Goal: Task Accomplishment & Management: Use online tool/utility

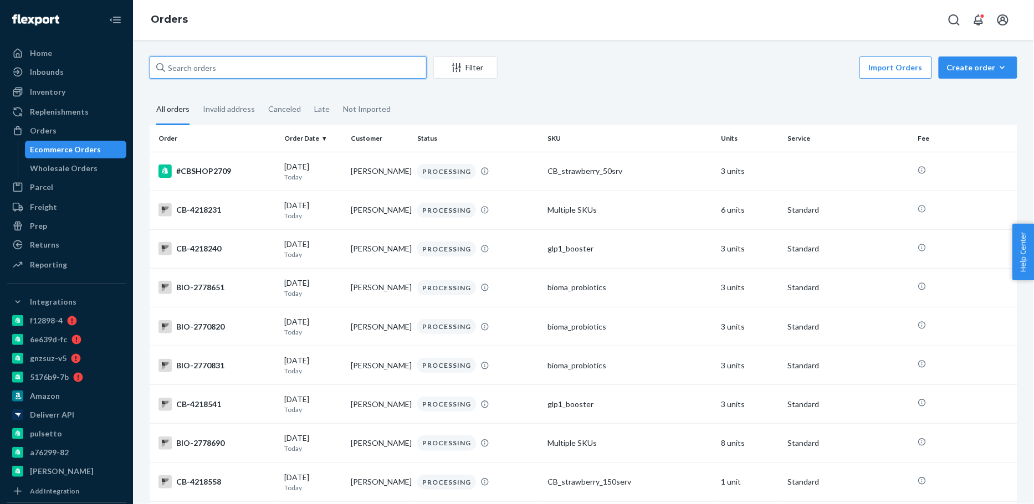
click at [211, 69] on input "text" at bounding box center [288, 68] width 277 height 22
paste input "2667952"
type input "bio-2667952"
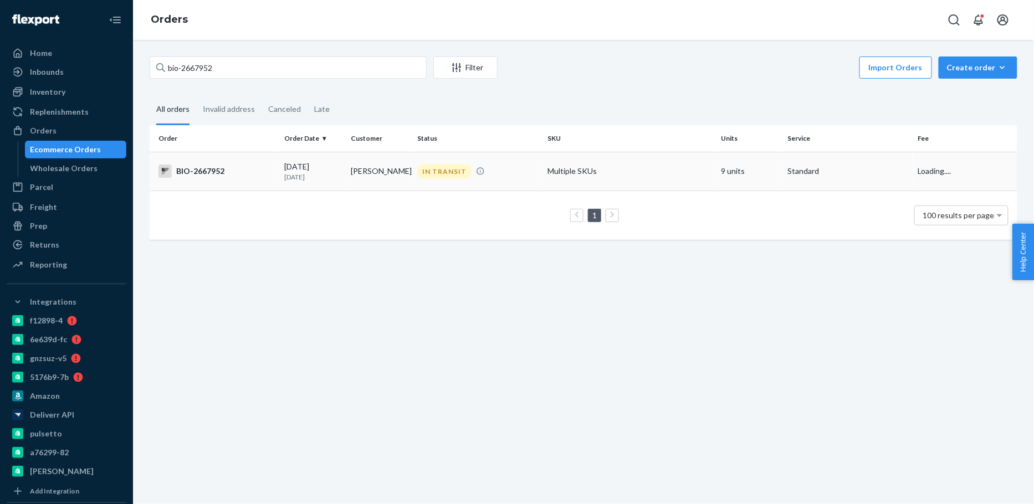
click at [316, 177] on p "[DATE]" at bounding box center [313, 176] width 58 height 9
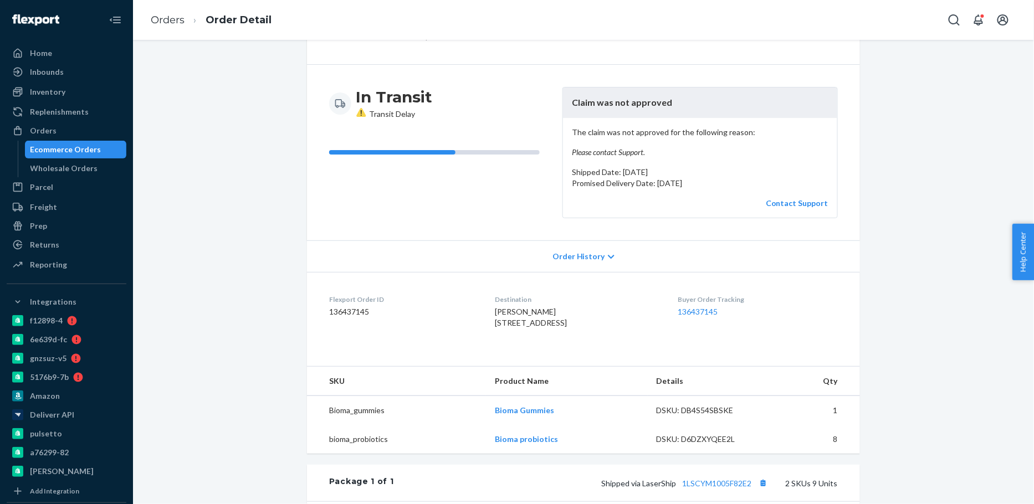
scroll to position [75, 0]
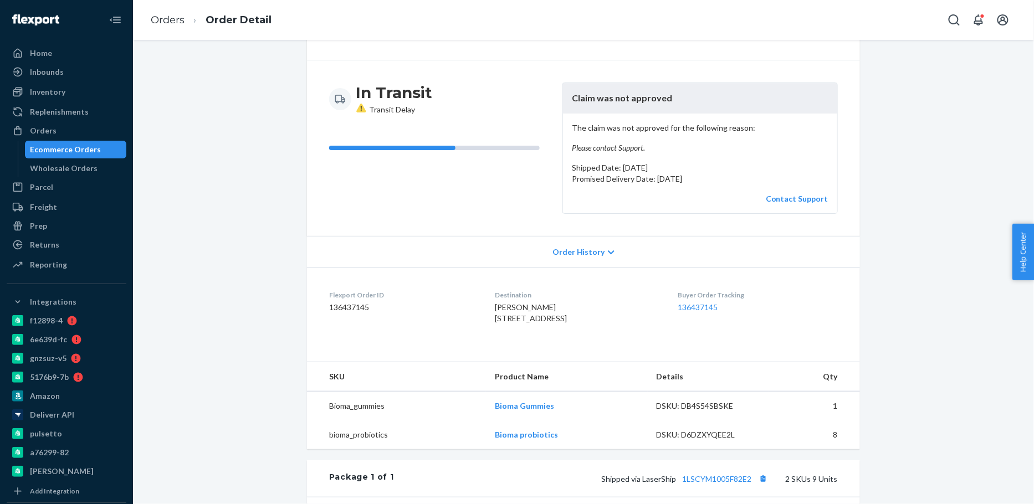
click at [86, 150] on div "Ecommerce Orders" at bounding box center [65, 149] width 71 height 11
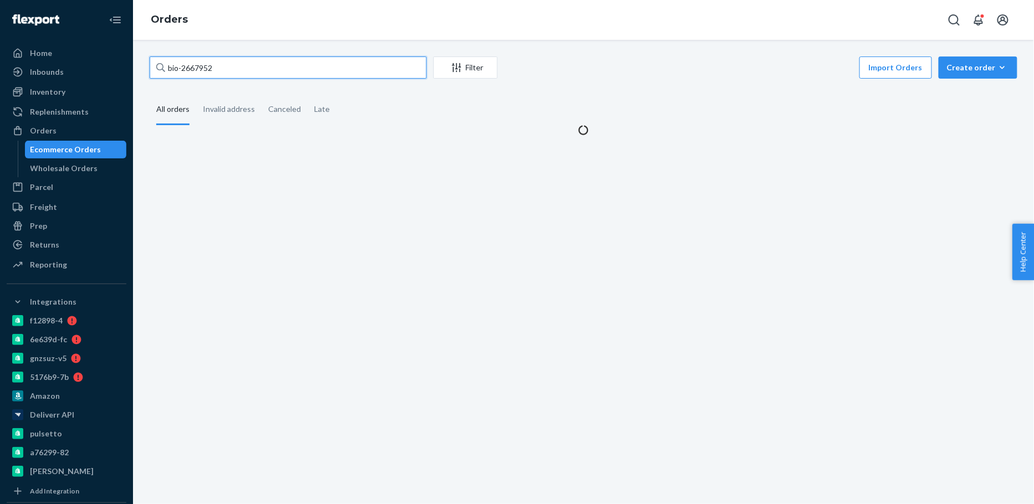
click at [190, 68] on input "bio-2667952" at bounding box center [288, 68] width 277 height 22
paste input "754608"
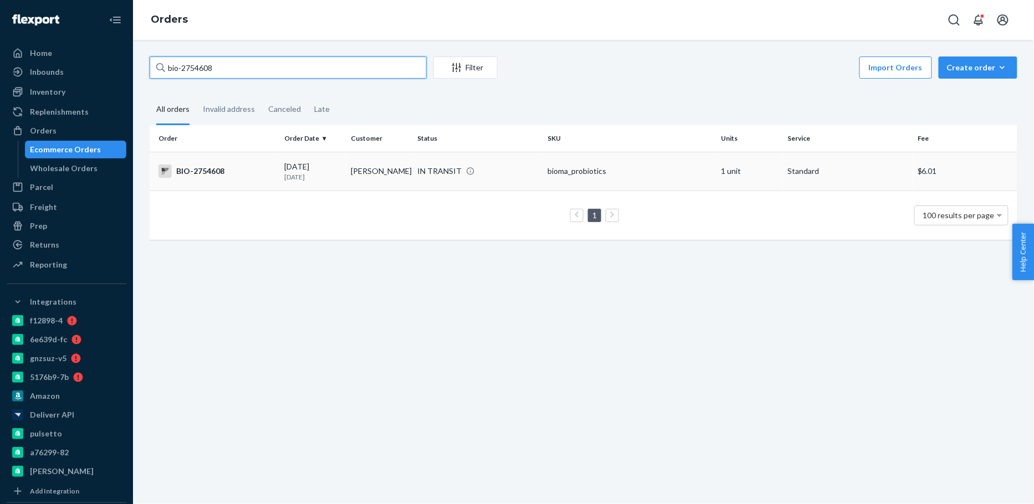
type input "bio-2754608"
click at [273, 165] on div "BIO-2754608" at bounding box center [216, 171] width 117 height 13
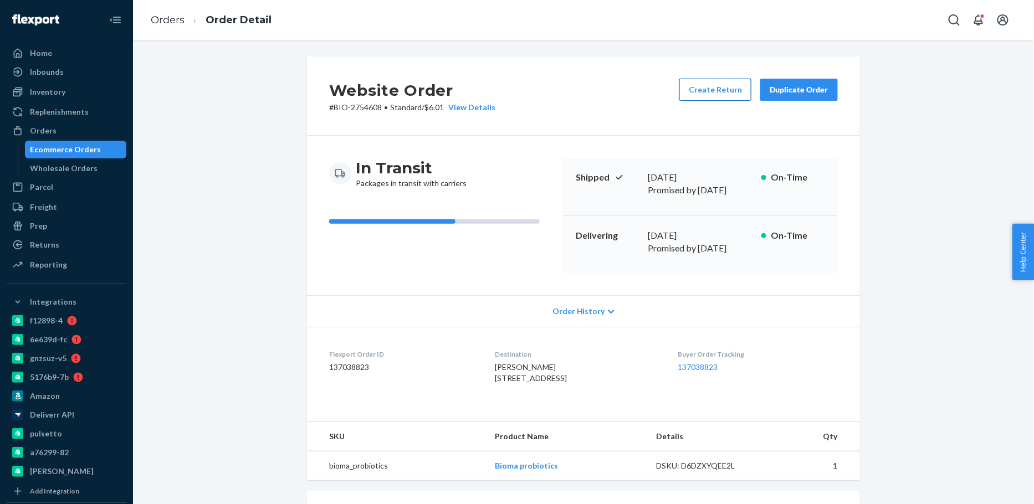
click at [719, 85] on button "Create Return" at bounding box center [715, 90] width 72 height 22
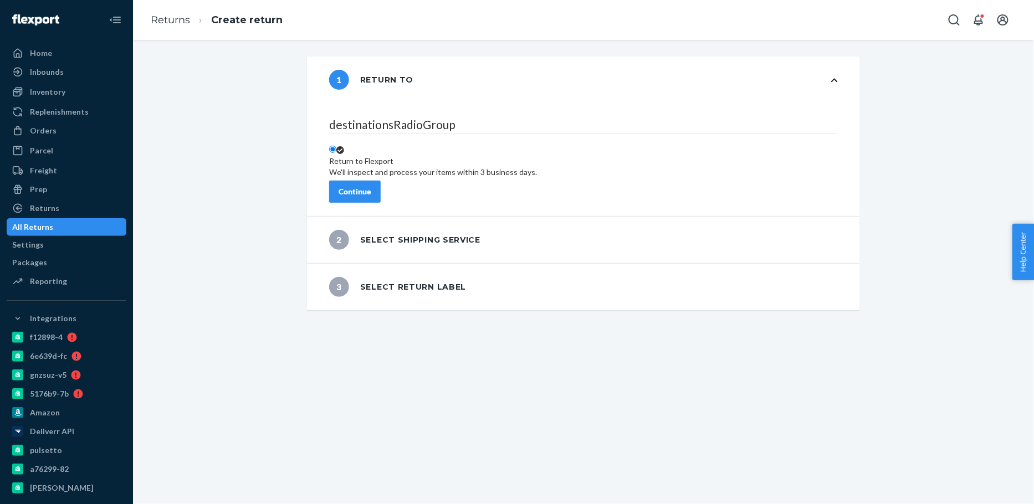
click at [381, 181] on button "Continue" at bounding box center [355, 192] width 52 height 22
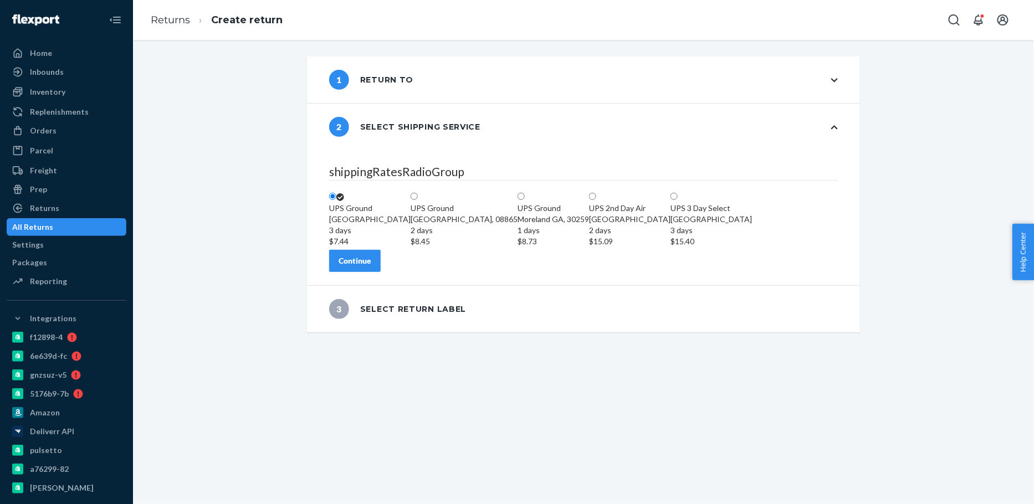
click at [381, 272] on button "Continue" at bounding box center [355, 261] width 52 height 22
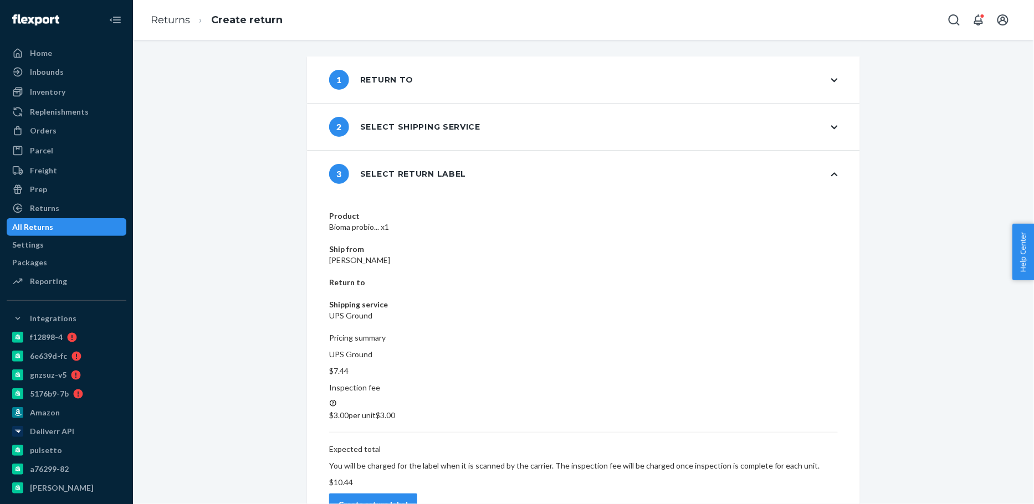
click at [408, 499] on div "Create return label" at bounding box center [373, 504] width 69 height 11
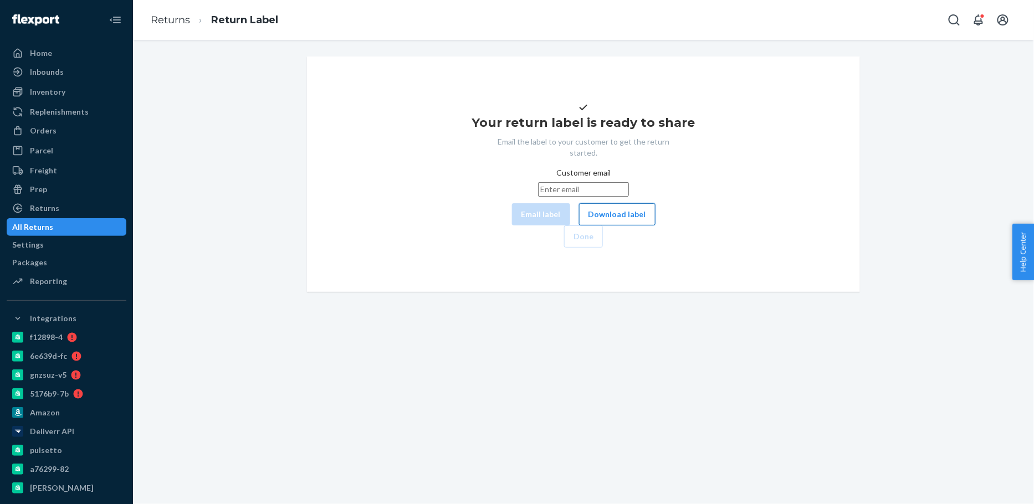
click at [579, 226] on button "Download label" at bounding box center [617, 214] width 76 height 22
